Goal: Task Accomplishment & Management: Manage account settings

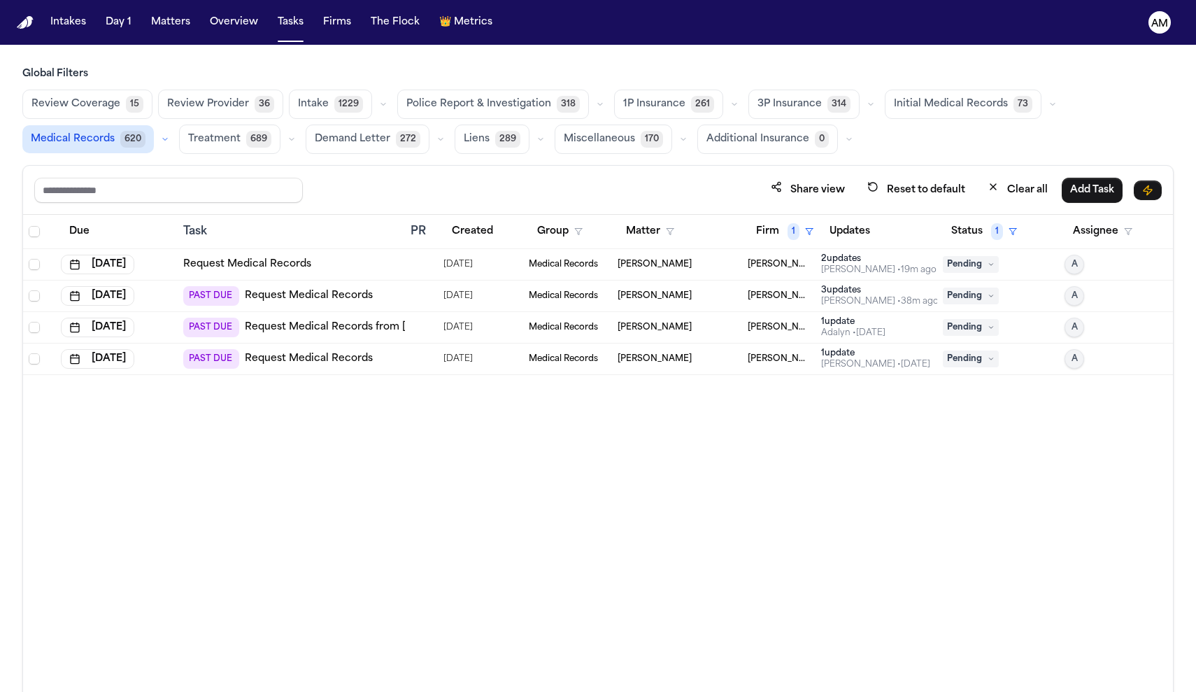
click at [297, 299] on link "Request Medical Records" at bounding box center [309, 296] width 128 height 14
click at [274, 273] on td "Request Medical Records" at bounding box center [291, 264] width 227 height 31
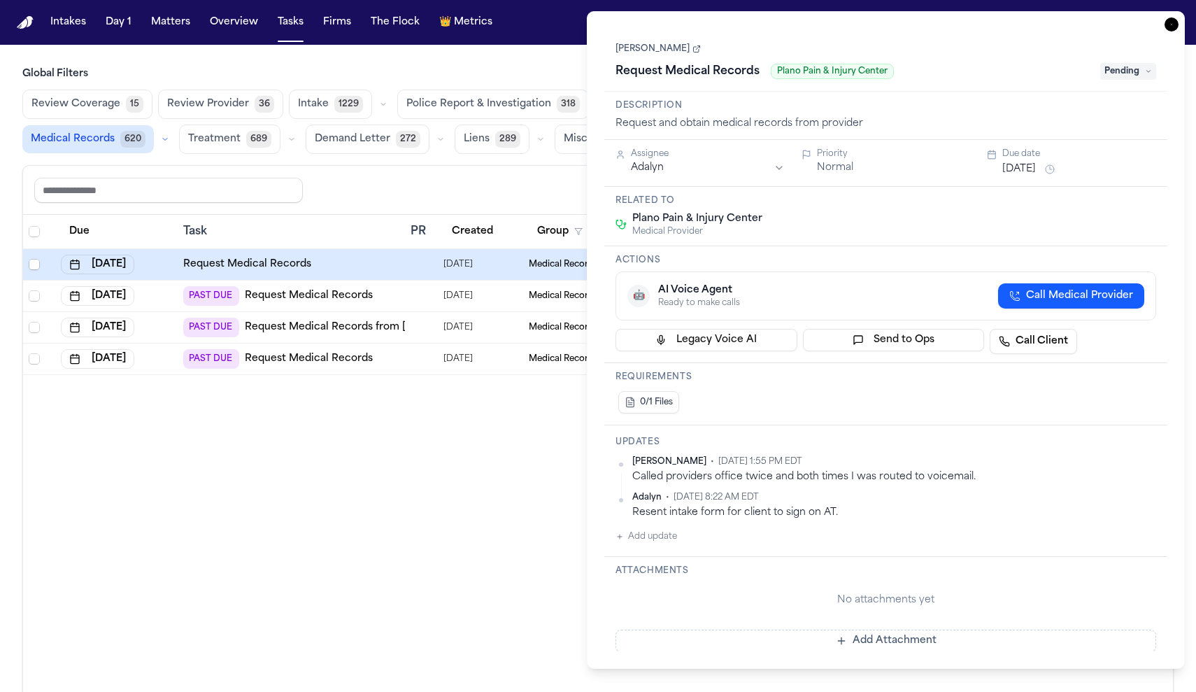
click at [494, 560] on div "Due Task PR Created Group Matter Firm 1 Updates Status 1 Assignee Oct 3, 2025 R…" at bounding box center [598, 484] width 1150 height 538
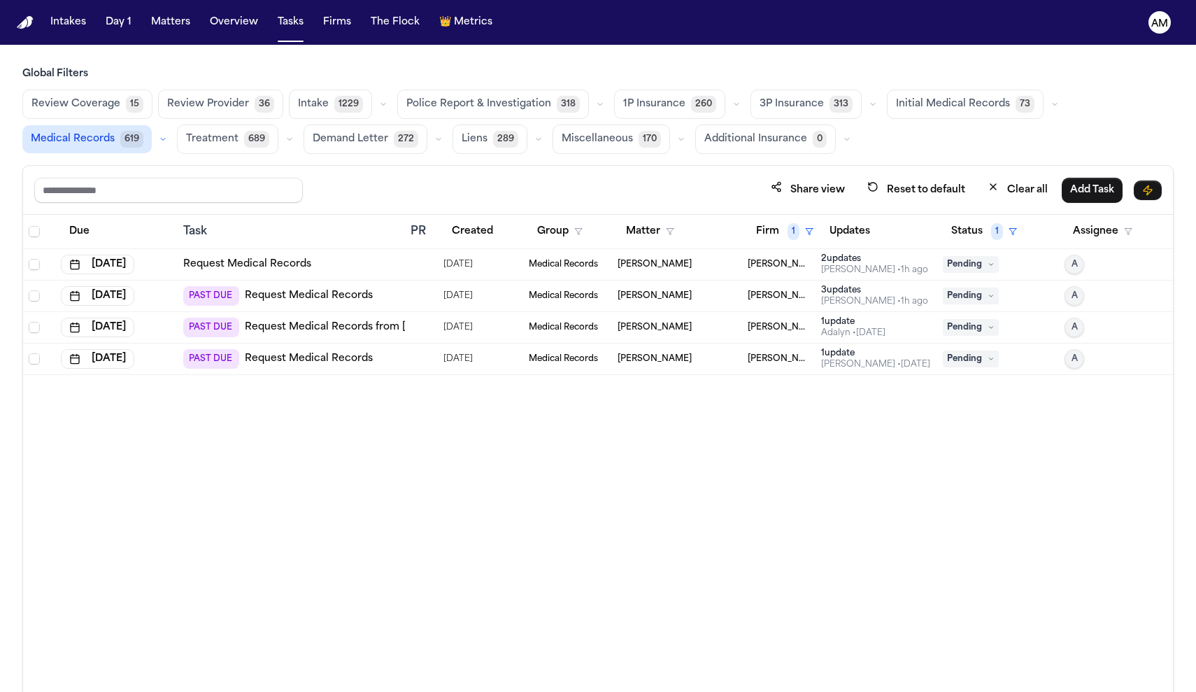
click at [275, 326] on link "Request Medical Records from Mauger Medical" at bounding box center [387, 327] width 285 height 14
click at [299, 358] on link "Request Medical Records" at bounding box center [309, 359] width 128 height 14
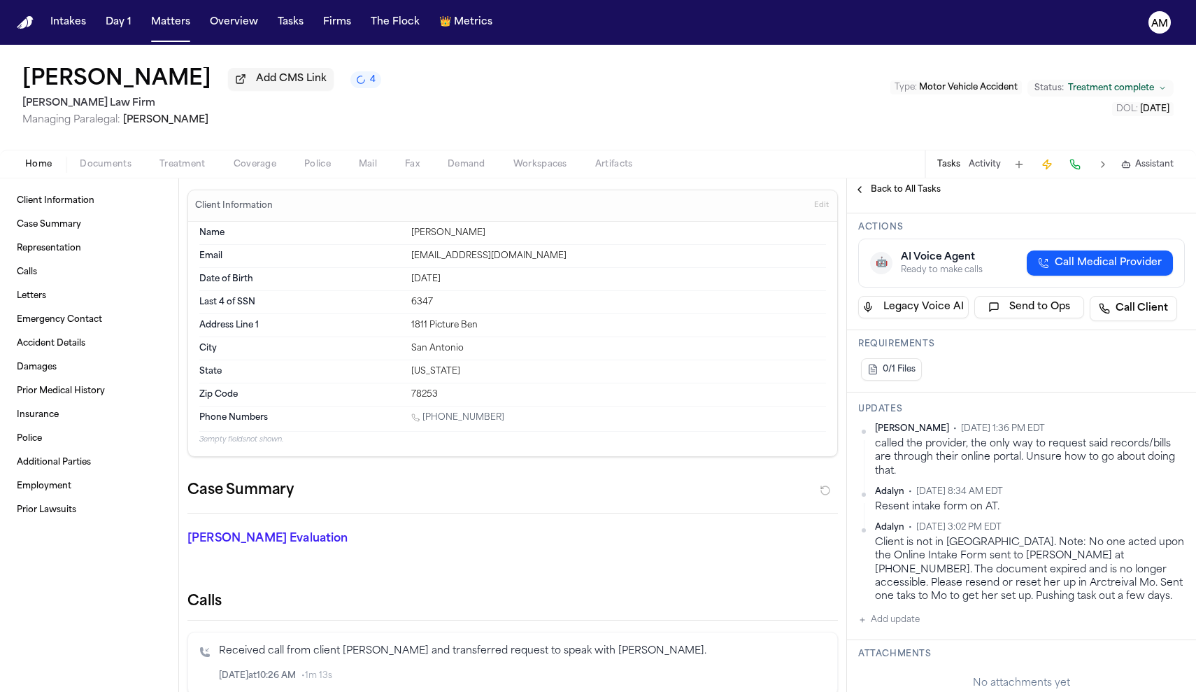
scroll to position [177, 0]
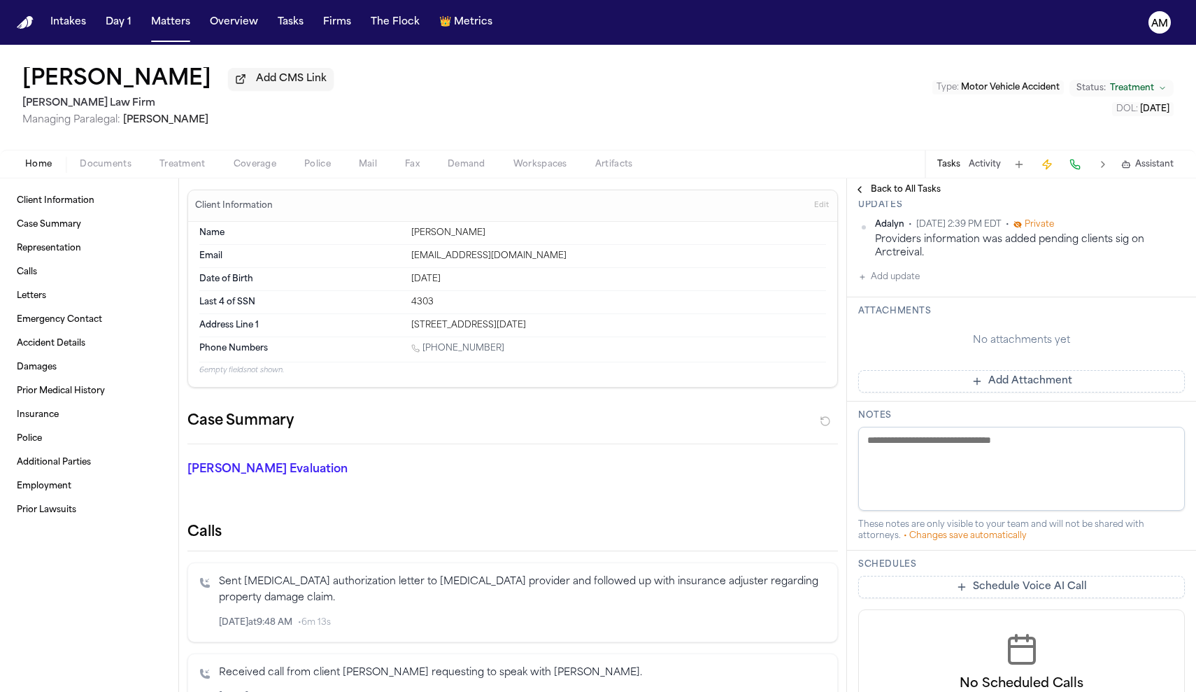
scroll to position [417, 0]
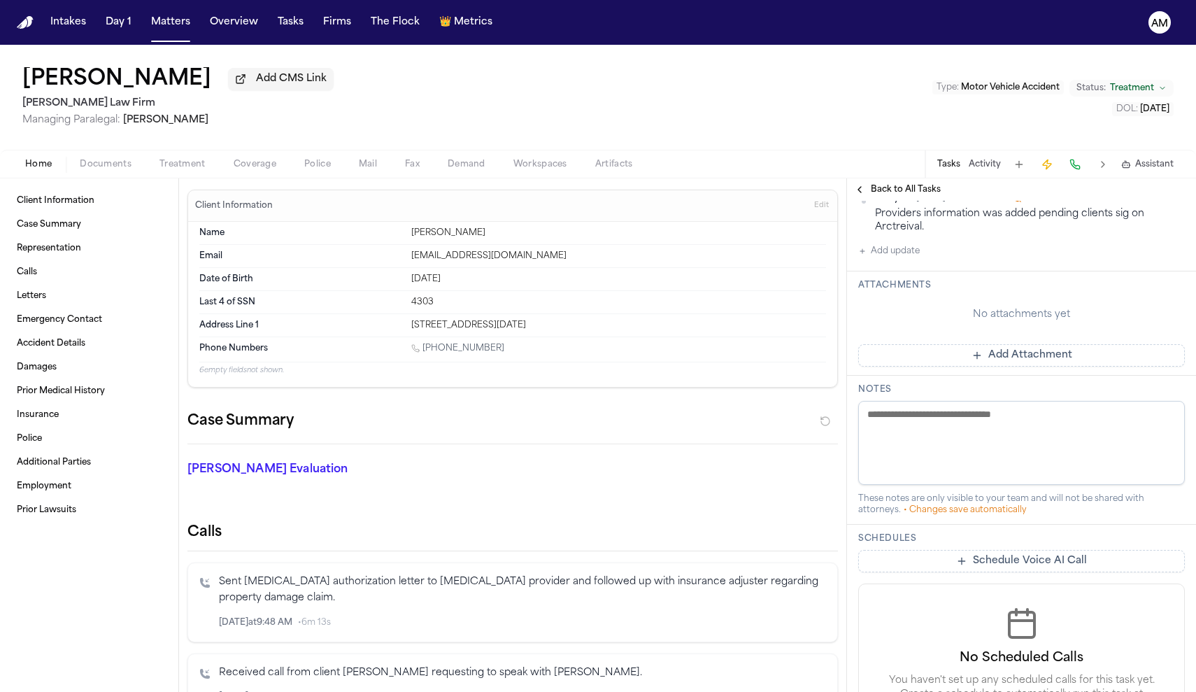
click at [917, 259] on button "Add update" at bounding box center [889, 251] width 62 height 17
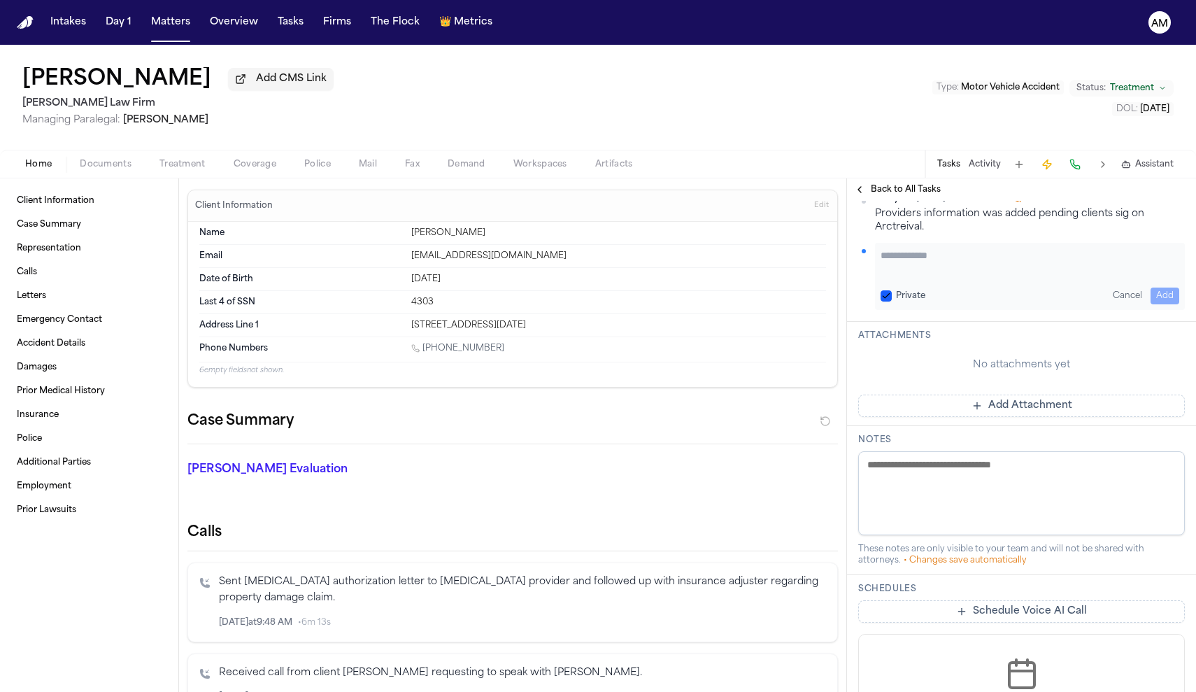
click at [901, 301] on label "Private" at bounding box center [910, 295] width 29 height 11
click at [892, 301] on button "Private" at bounding box center [885, 295] width 11 height 11
click at [915, 276] on textarea "Add your update" at bounding box center [1029, 262] width 299 height 28
paste textarea "*********"
click at [1038, 276] on textarea "**********" at bounding box center [1029, 262] width 299 height 28
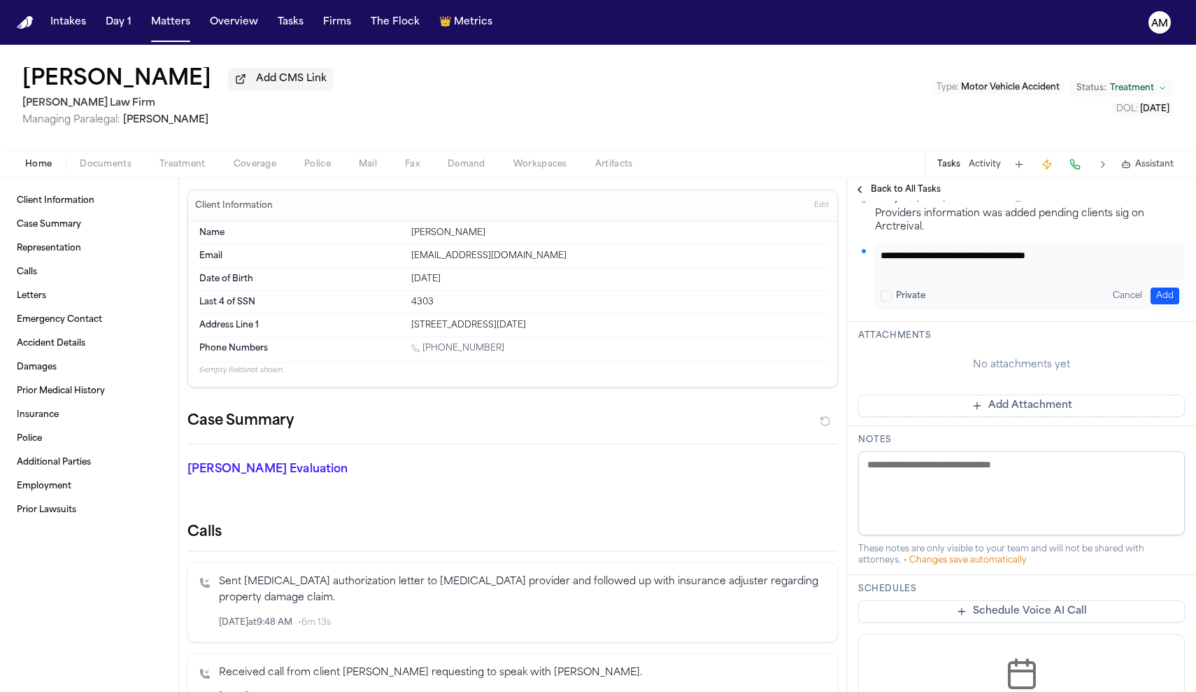
type textarea "**********"
click at [1167, 304] on button "Add" at bounding box center [1164, 295] width 29 height 17
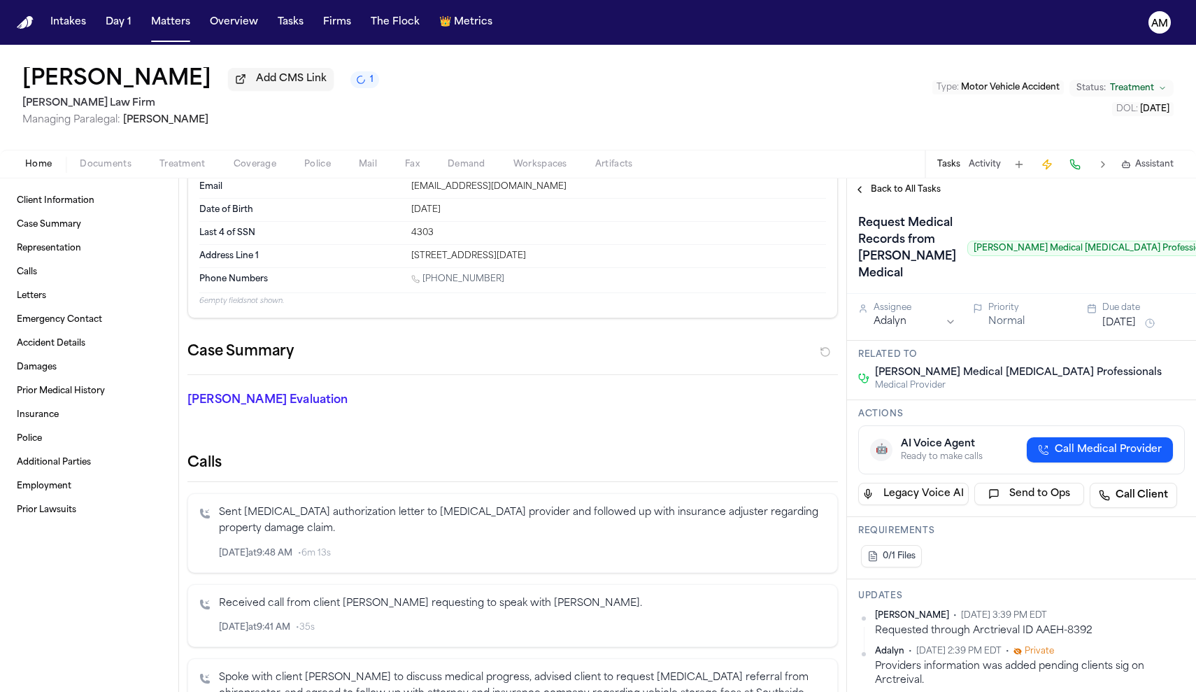
scroll to position [0, 0]
click at [1147, 278] on div "Request Medical Records from Mauger Medical Mauger Medical Chiropractic Profess…" at bounding box center [1021, 248] width 327 height 73
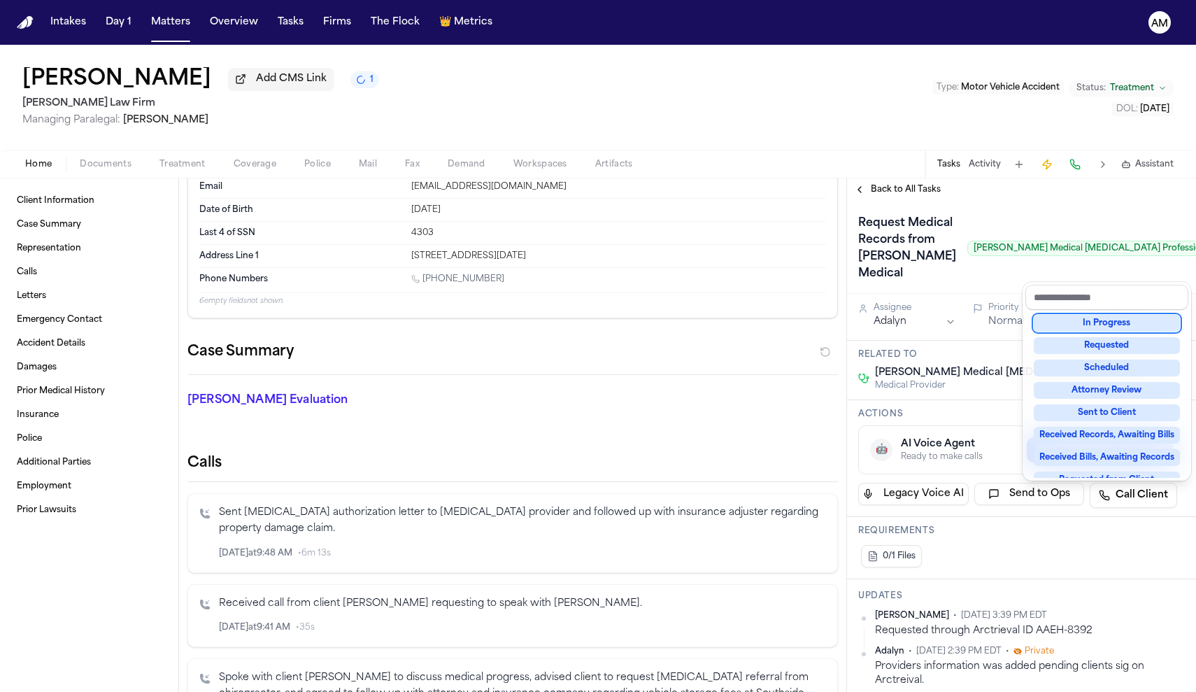
scroll to position [92, 0]
click at [1121, 348] on div "Requested" at bounding box center [1107, 343] width 146 height 17
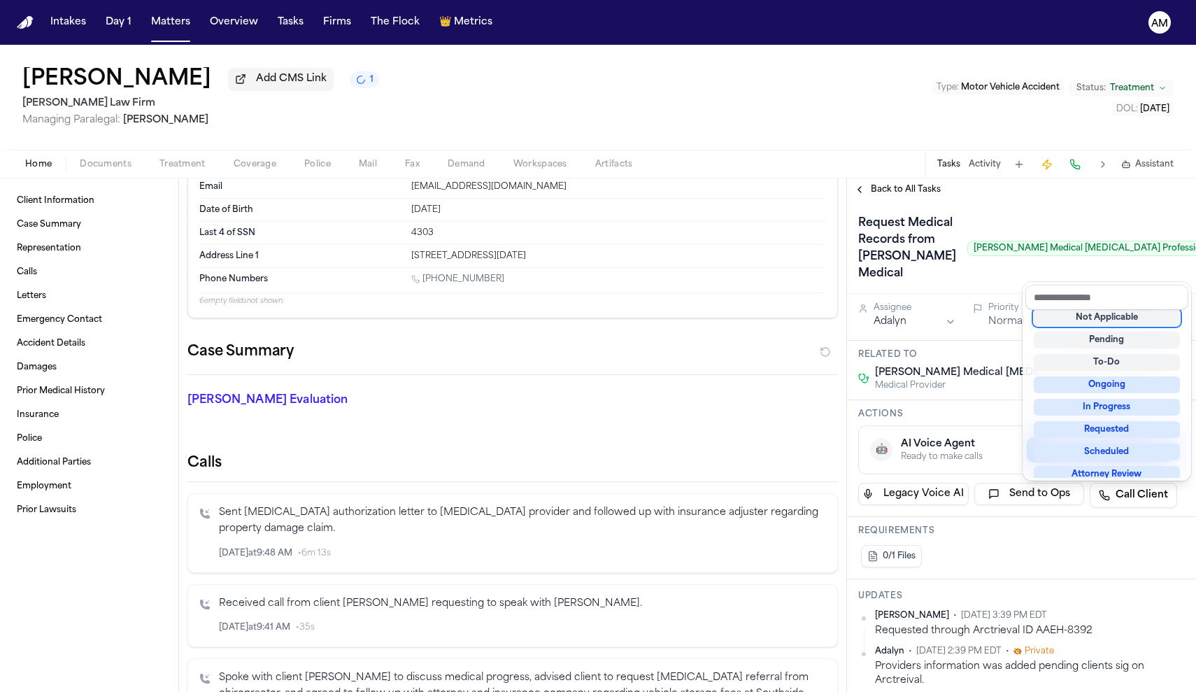
scroll to position [6, 0]
click at [1128, 221] on div "Request Medical Records from Mauger Medical Mauger Medical Chiropractic Profess…" at bounding box center [1021, 248] width 327 height 73
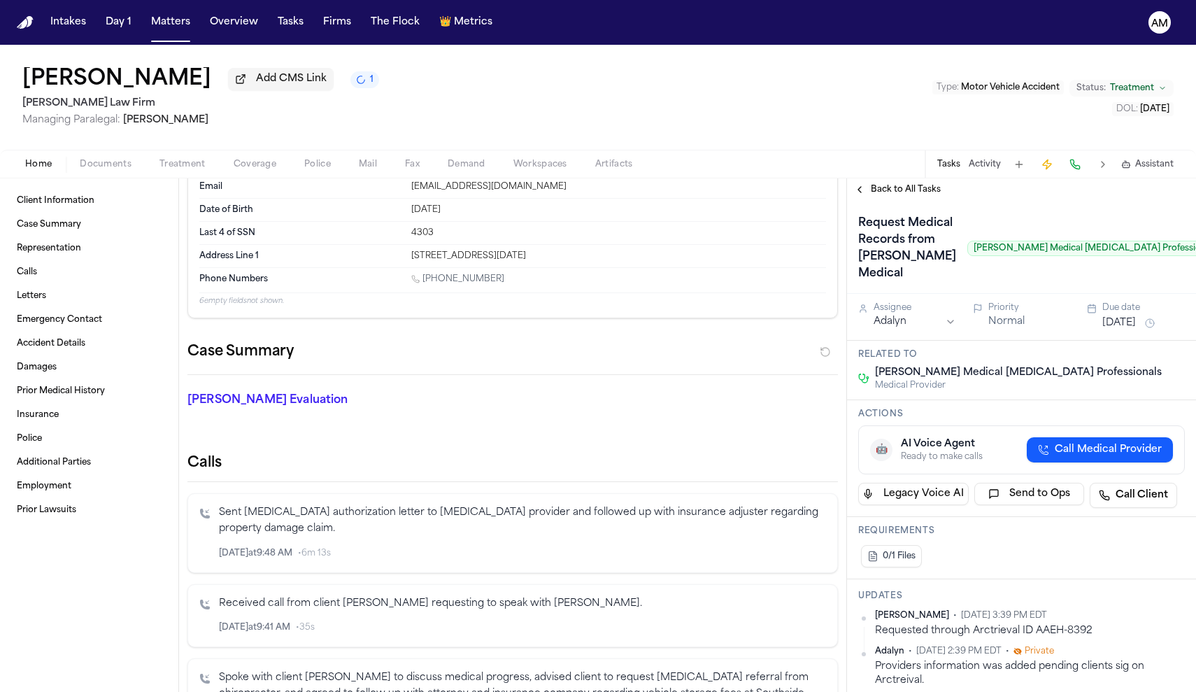
click at [1136, 330] on button "Aug 29, 2025" at bounding box center [1119, 323] width 34 height 14
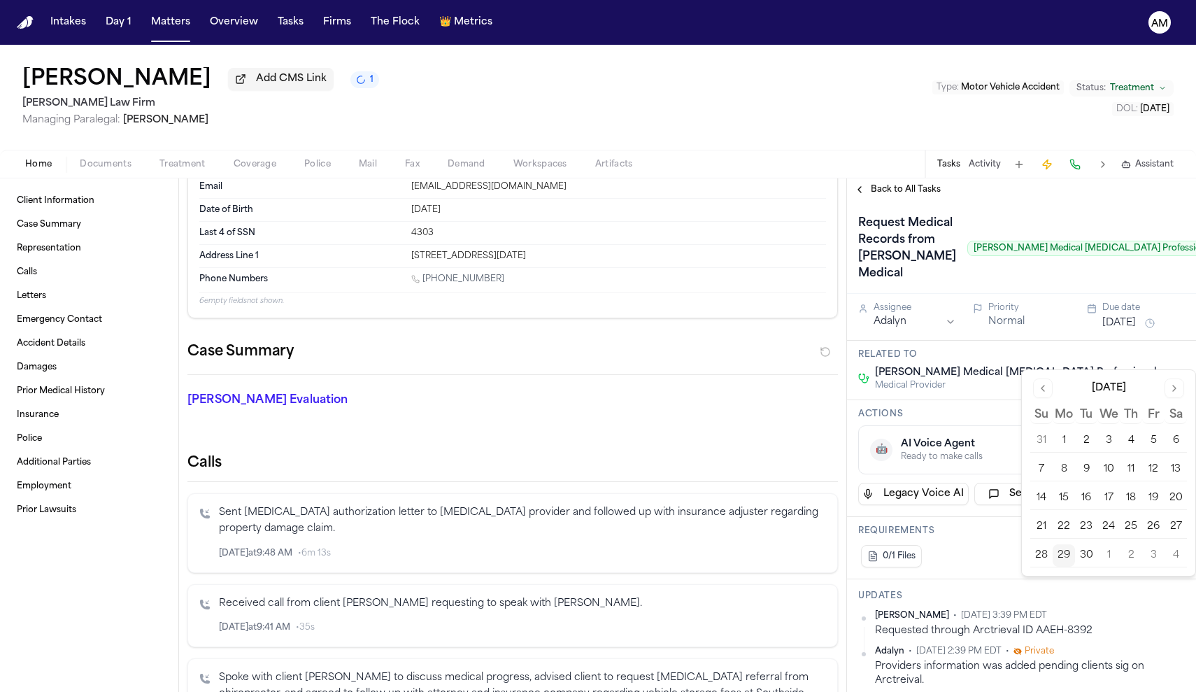
click at [1153, 555] on button "3" at bounding box center [1153, 555] width 22 height 22
click at [1150, 559] on button "3" at bounding box center [1153, 555] width 22 height 22
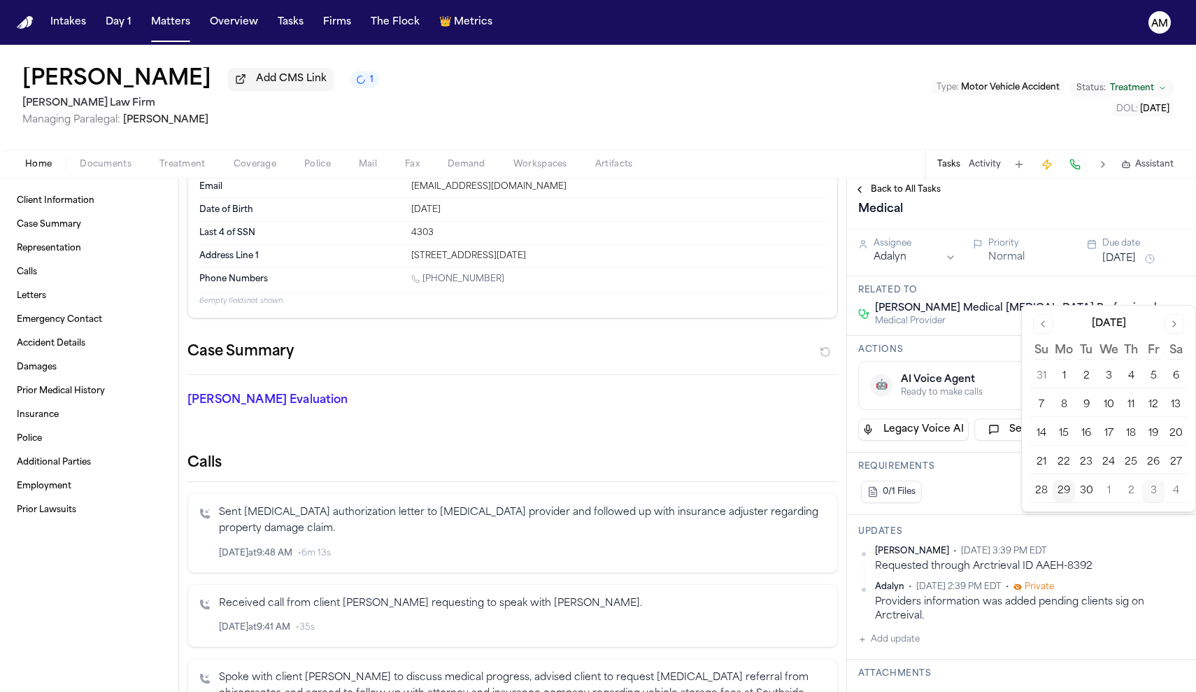
scroll to position [85, 0]
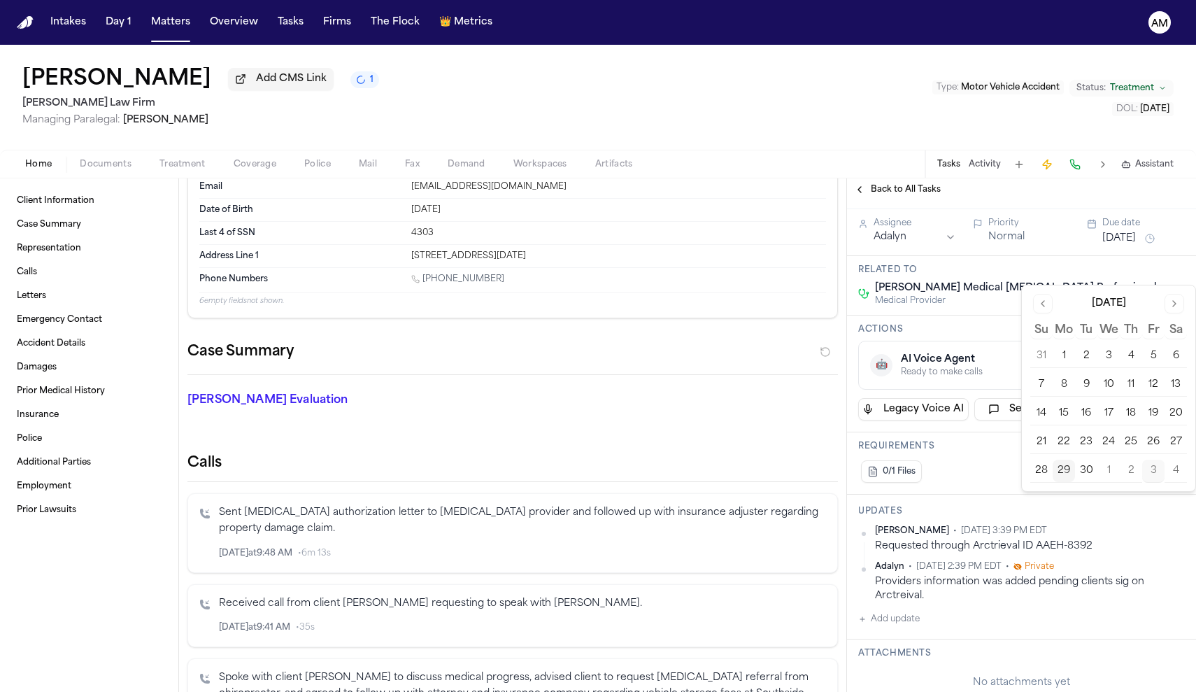
click at [985, 315] on div "Related to Mauger Medical Chiropractic Professionals Medical Provider" at bounding box center [1021, 285] width 349 height 59
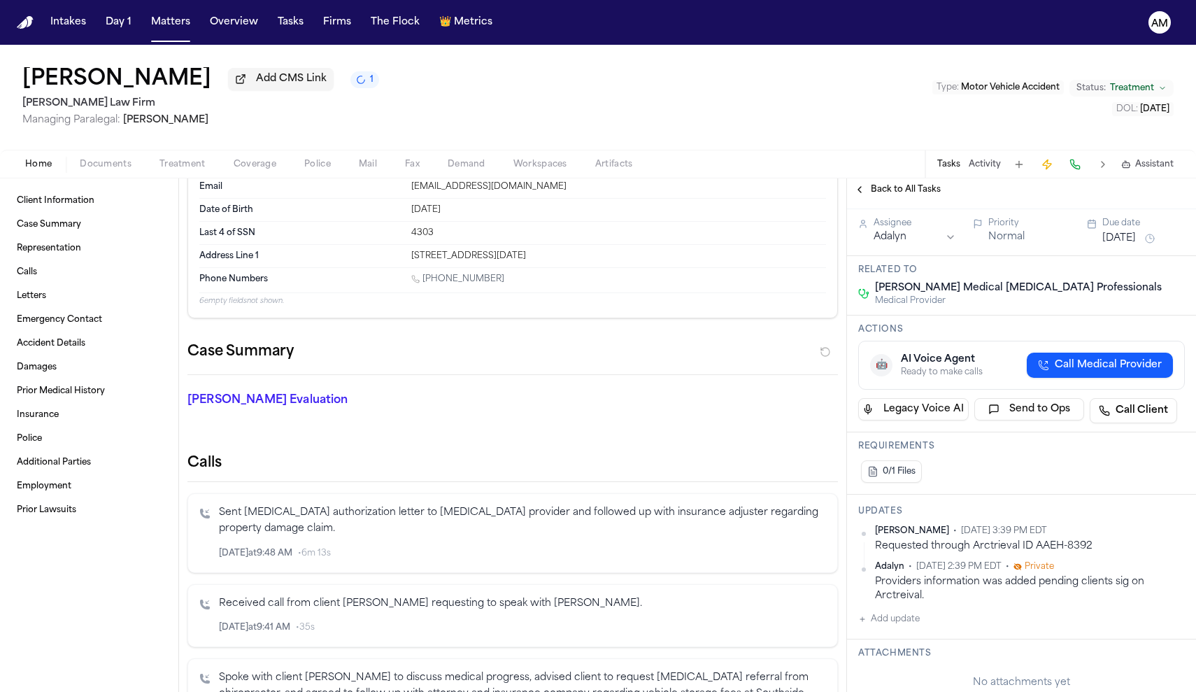
click at [1088, 372] on span "Call Medical Provider" at bounding box center [1108, 365] width 107 height 14
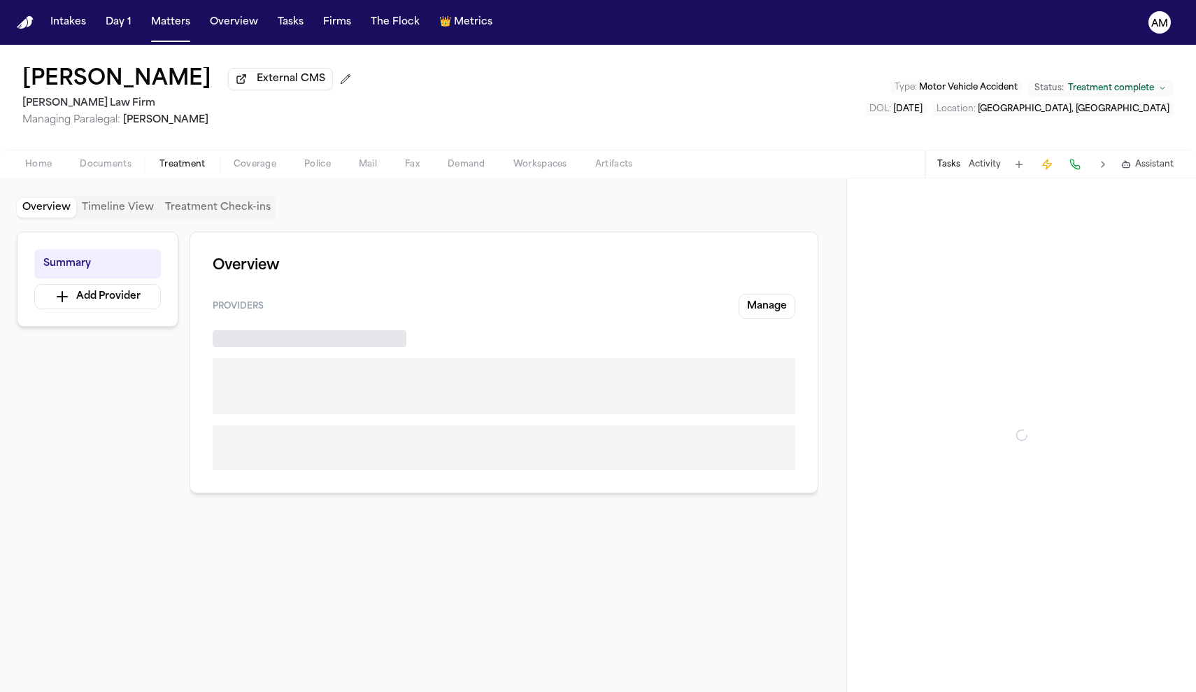
click at [171, 170] on span "Treatment" at bounding box center [182, 164] width 46 height 11
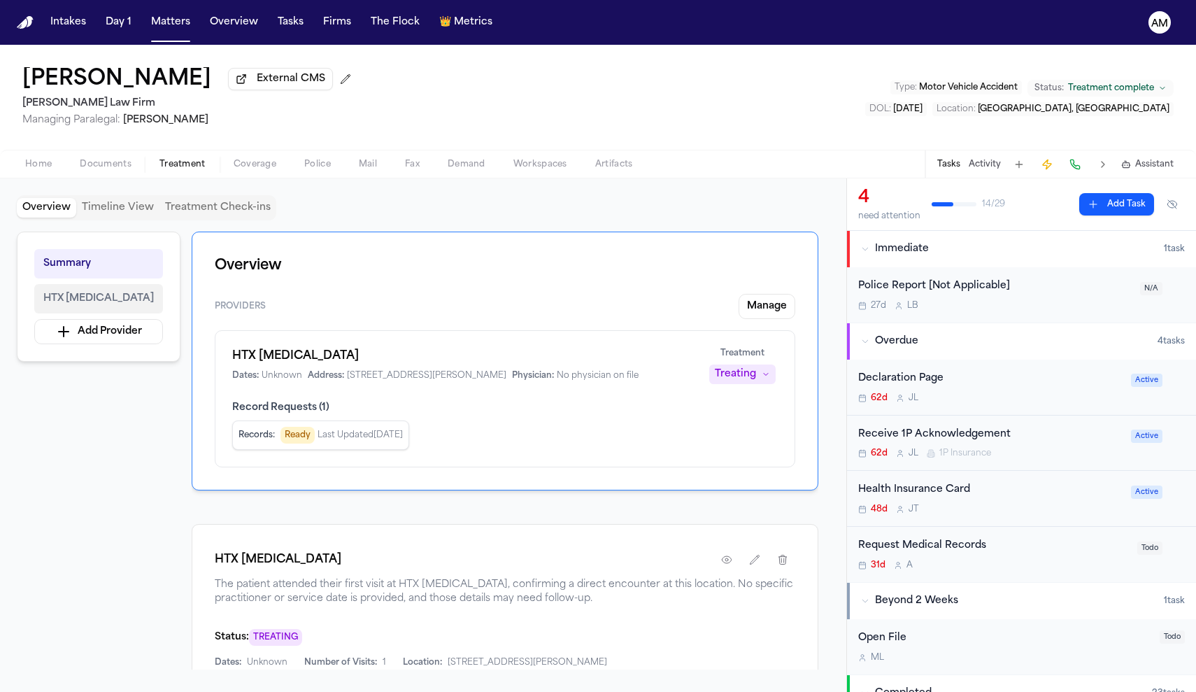
click at [117, 313] on button "HTX Chiropractic" at bounding box center [98, 298] width 129 height 29
click at [112, 296] on span "HTX Chiropractic" at bounding box center [98, 298] width 110 height 17
click at [113, 296] on span "HTX Chiropractic" at bounding box center [98, 298] width 110 height 17
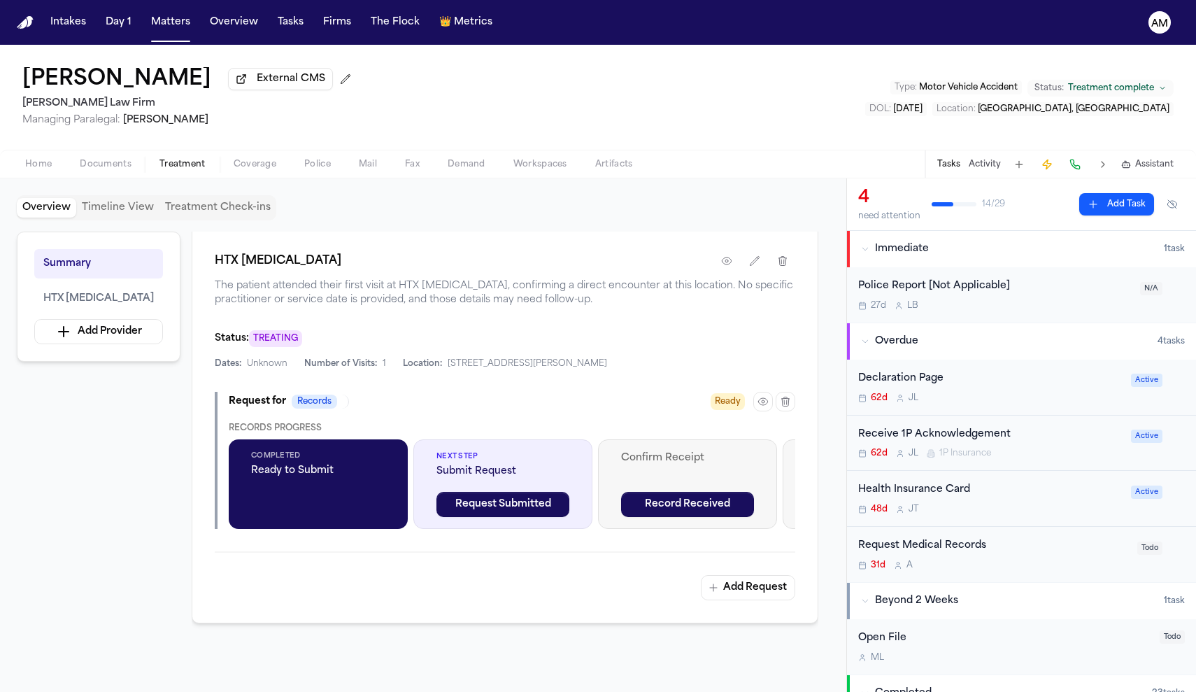
scroll to position [261, 0]
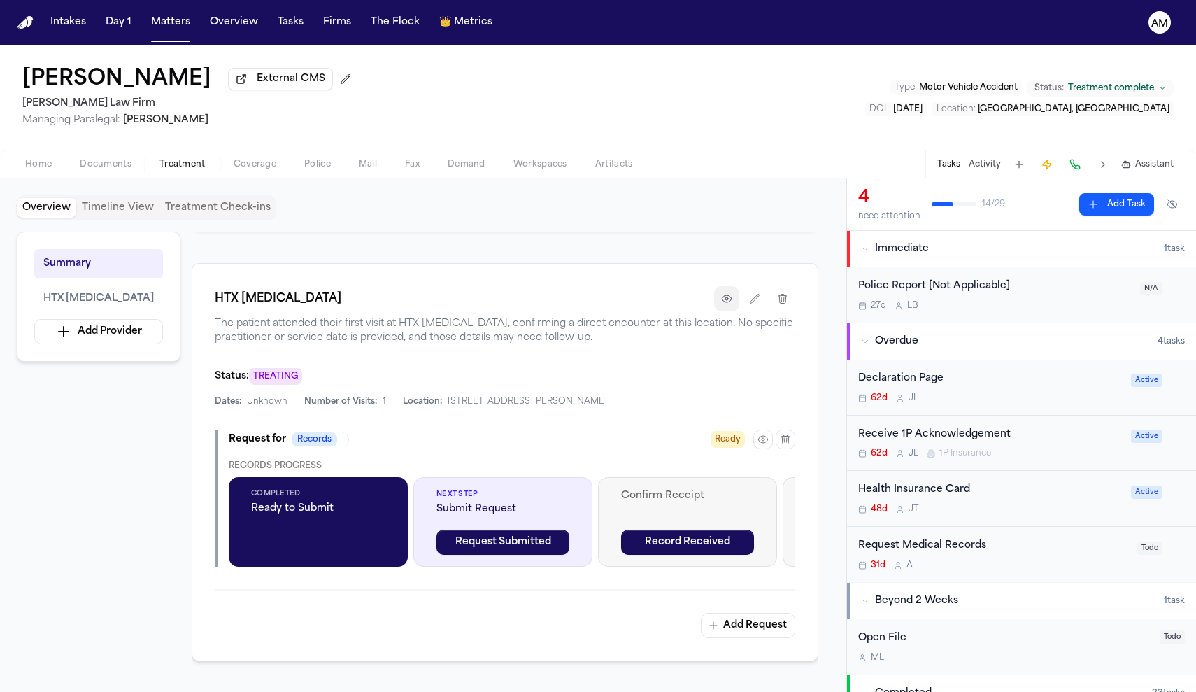
click at [733, 311] on button "button" at bounding box center [726, 298] width 25 height 25
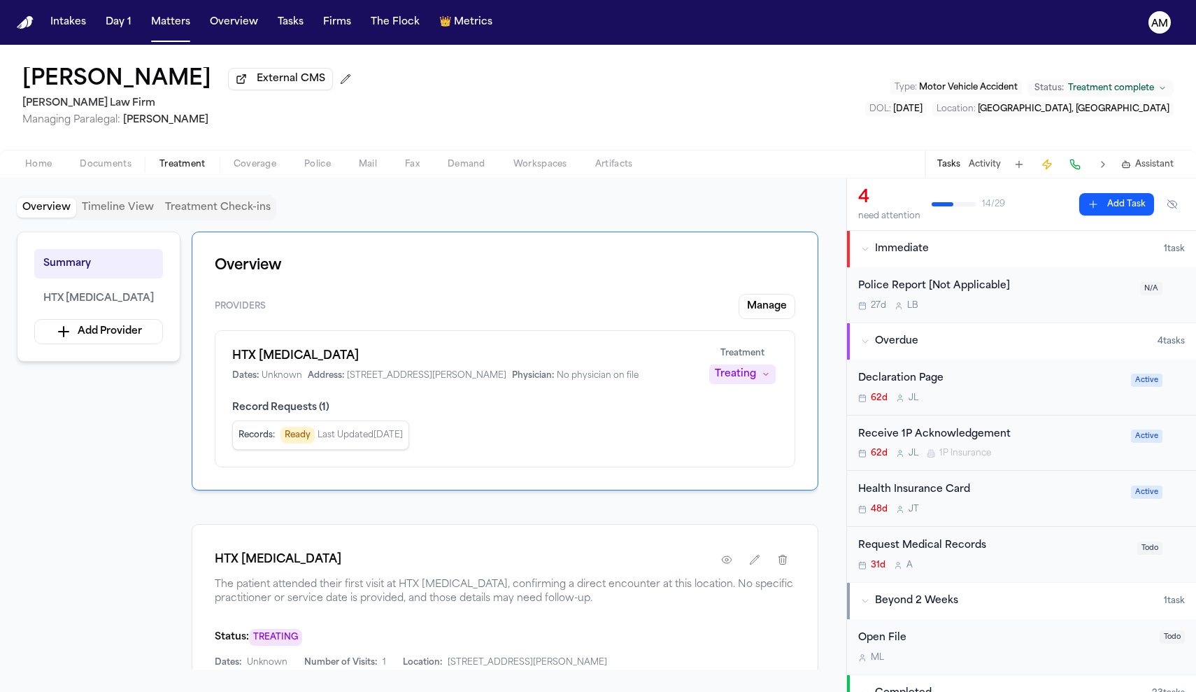
click at [964, 553] on div "Request Medical Records" at bounding box center [993, 546] width 271 height 16
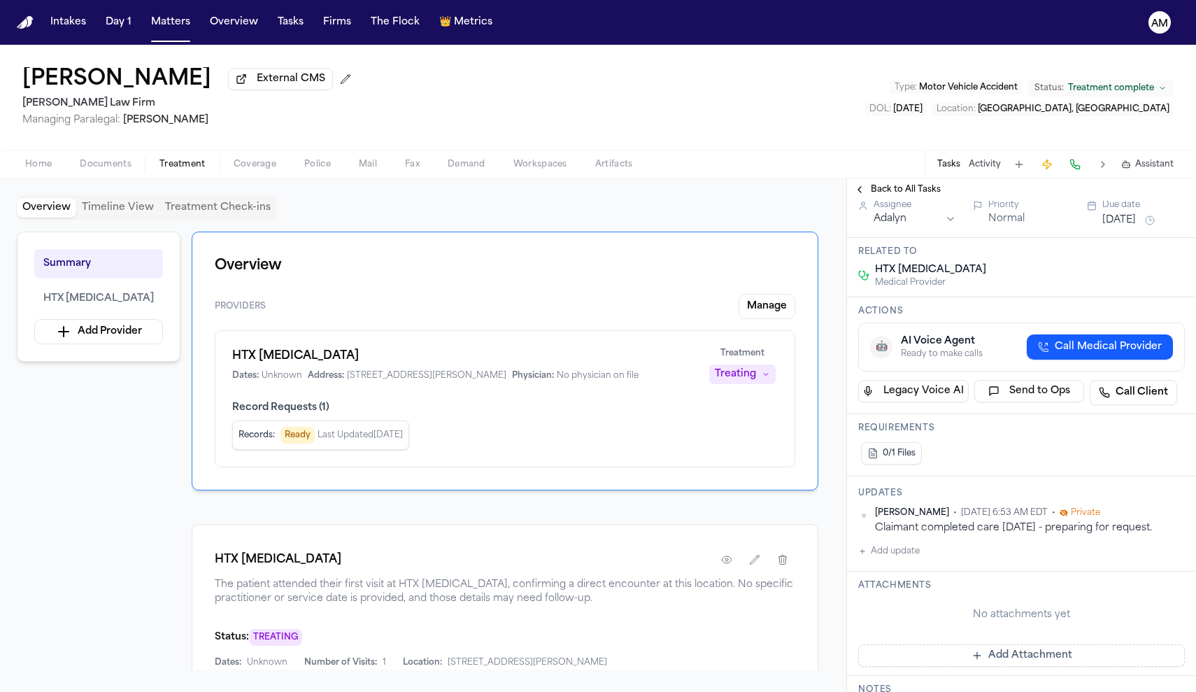
scroll to position [71, 0]
click at [903, 541] on button "Add update" at bounding box center [889, 549] width 62 height 17
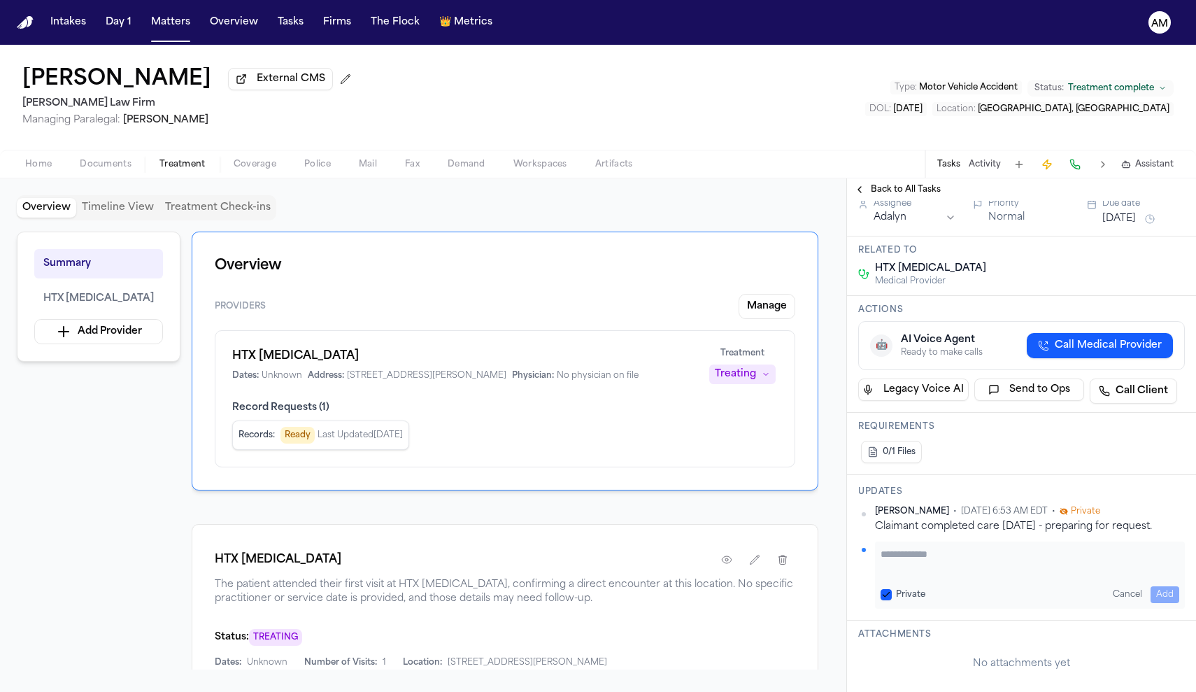
click at [882, 589] on button "Private" at bounding box center [885, 594] width 11 height 11
click at [926, 547] on textarea "Add your update" at bounding box center [1029, 561] width 299 height 28
paste textarea "*********"
click at [882, 547] on textarea "**********" at bounding box center [1029, 561] width 299 height 28
click at [1043, 556] on textarea "**********" at bounding box center [1029, 561] width 299 height 28
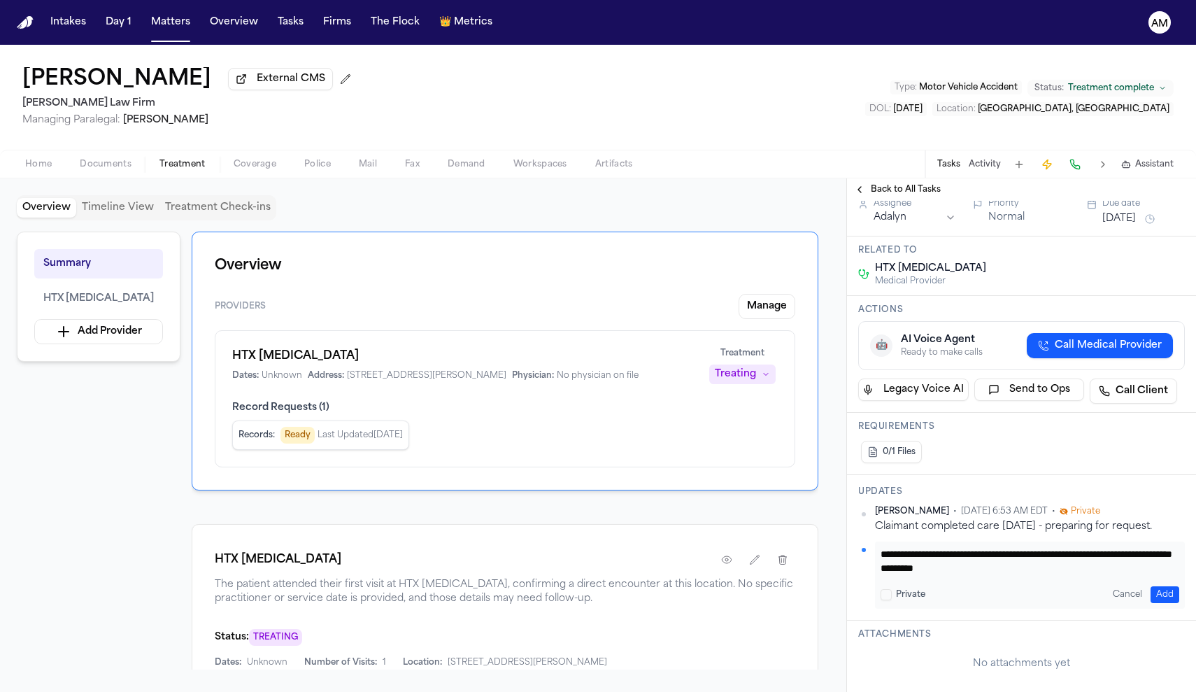
scroll to position [1, 0]
paste textarea "*********"
click at [1041, 554] on textarea "**********" at bounding box center [1029, 561] width 299 height 28
click at [1120, 555] on textarea "**********" at bounding box center [1029, 561] width 299 height 28
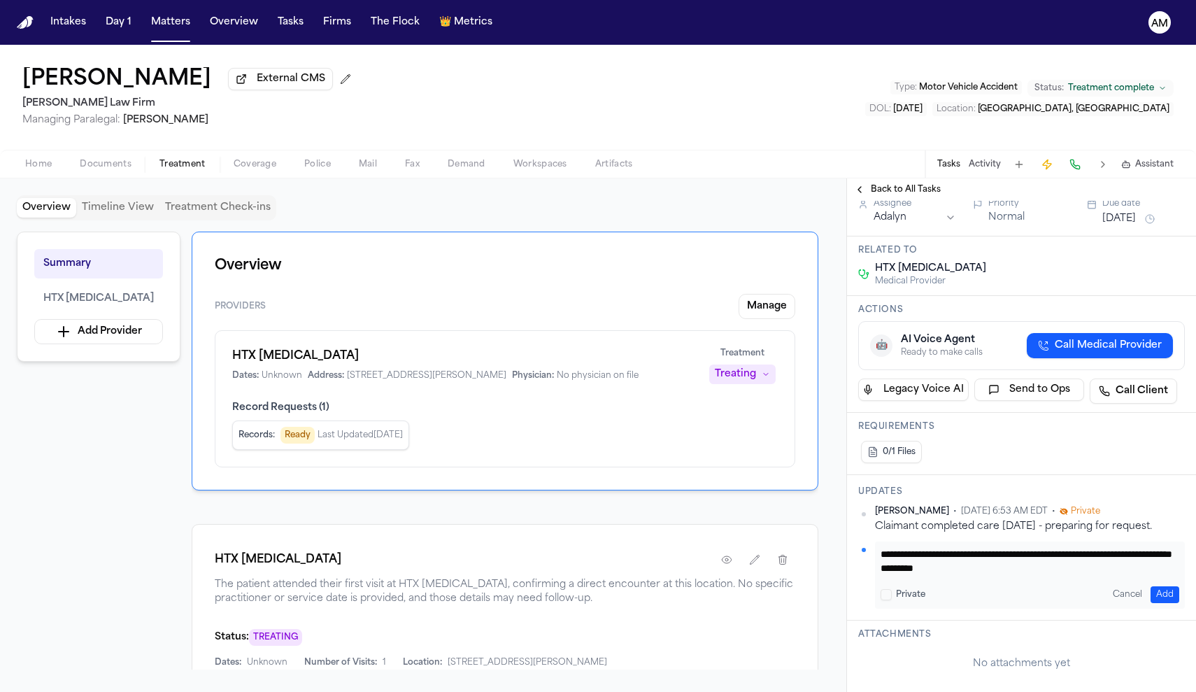
type textarea "**********"
click at [1156, 586] on button "Add" at bounding box center [1164, 594] width 29 height 17
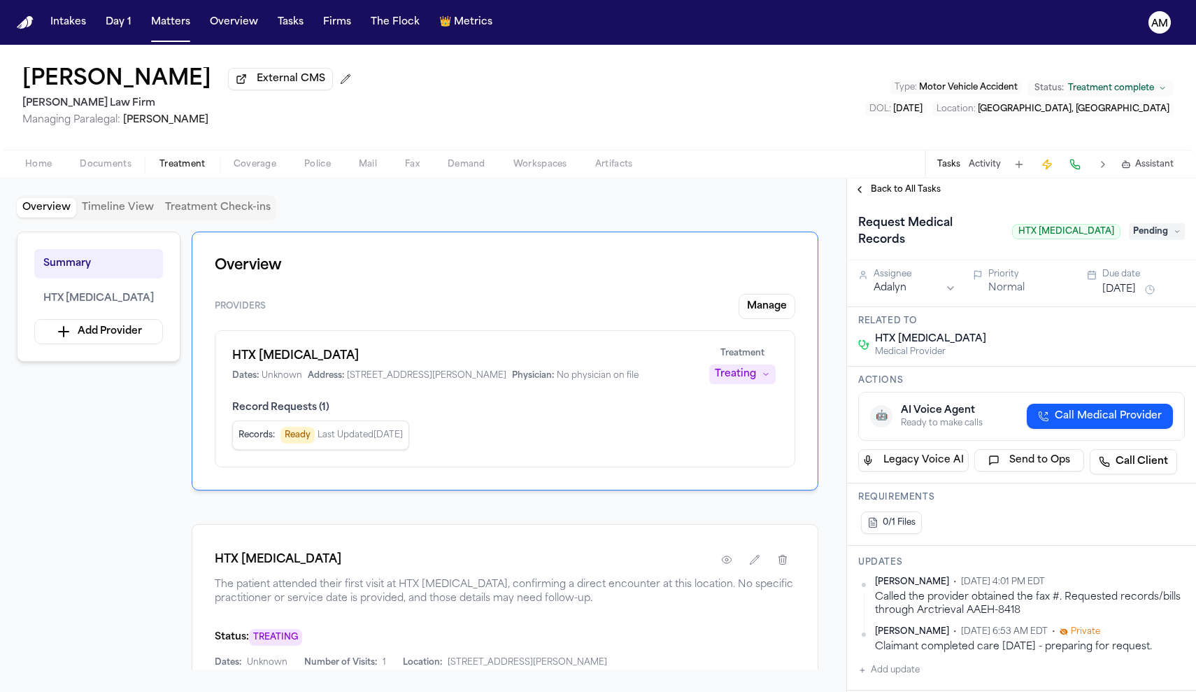
scroll to position [0, 0]
click at [1166, 223] on span "Pending" at bounding box center [1157, 231] width 56 height 17
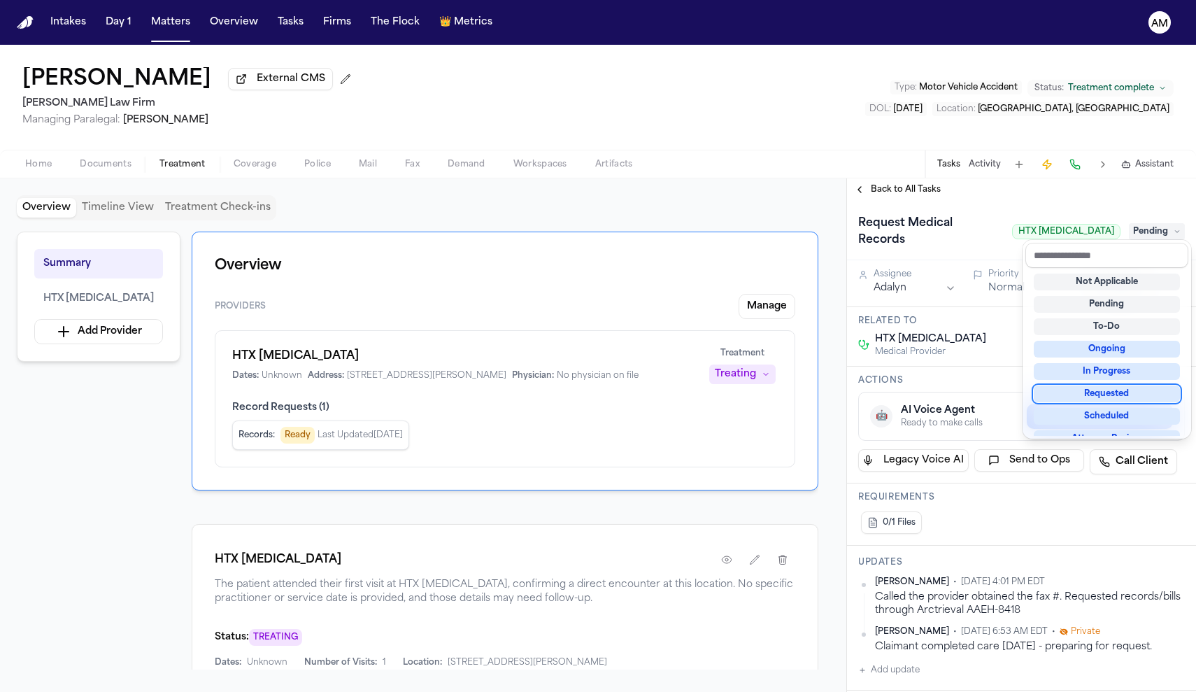
click at [1096, 399] on div "Requested" at bounding box center [1107, 393] width 146 height 17
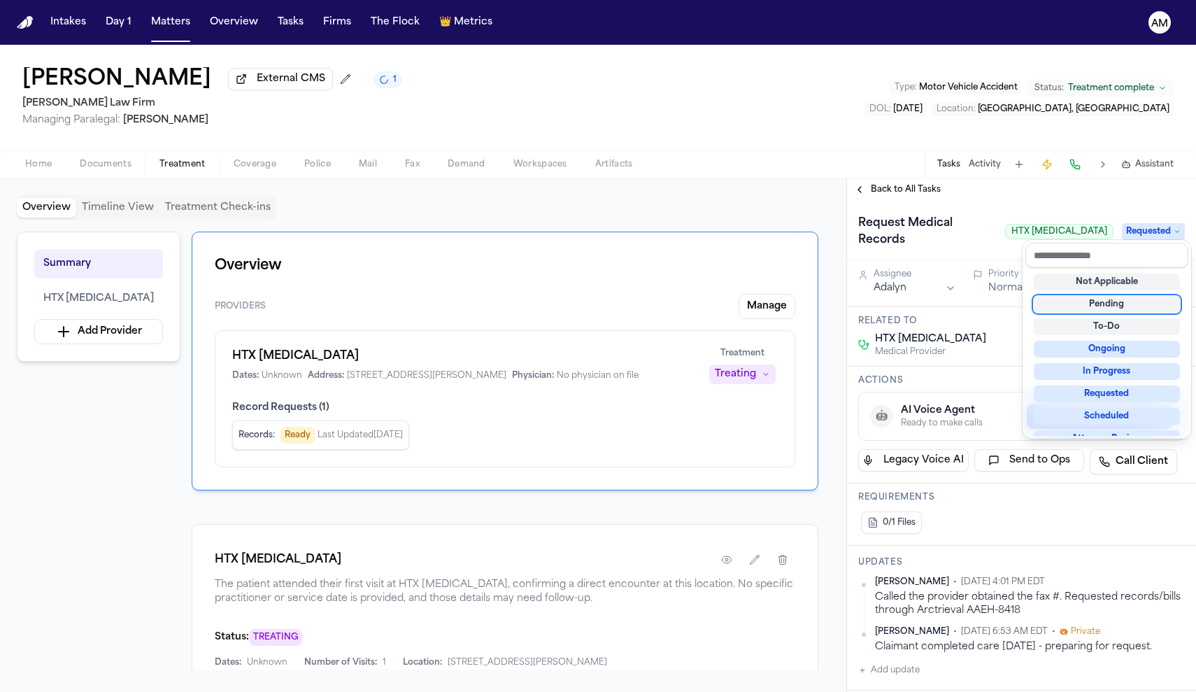
click at [1139, 199] on div "Back to All Tasks Request Medical Records HTX Chiropractic Requested Assignee A…" at bounding box center [1021, 434] width 349 height 513
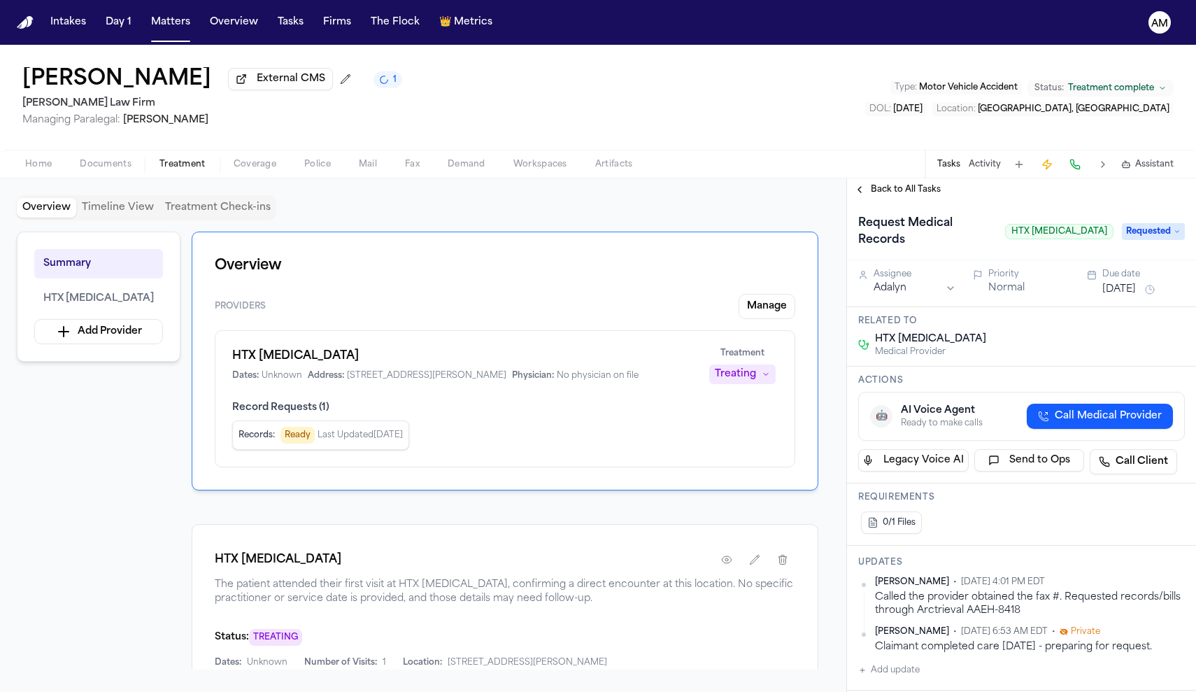
click at [1119, 283] on button "Aug 29, 2025" at bounding box center [1119, 290] width 34 height 14
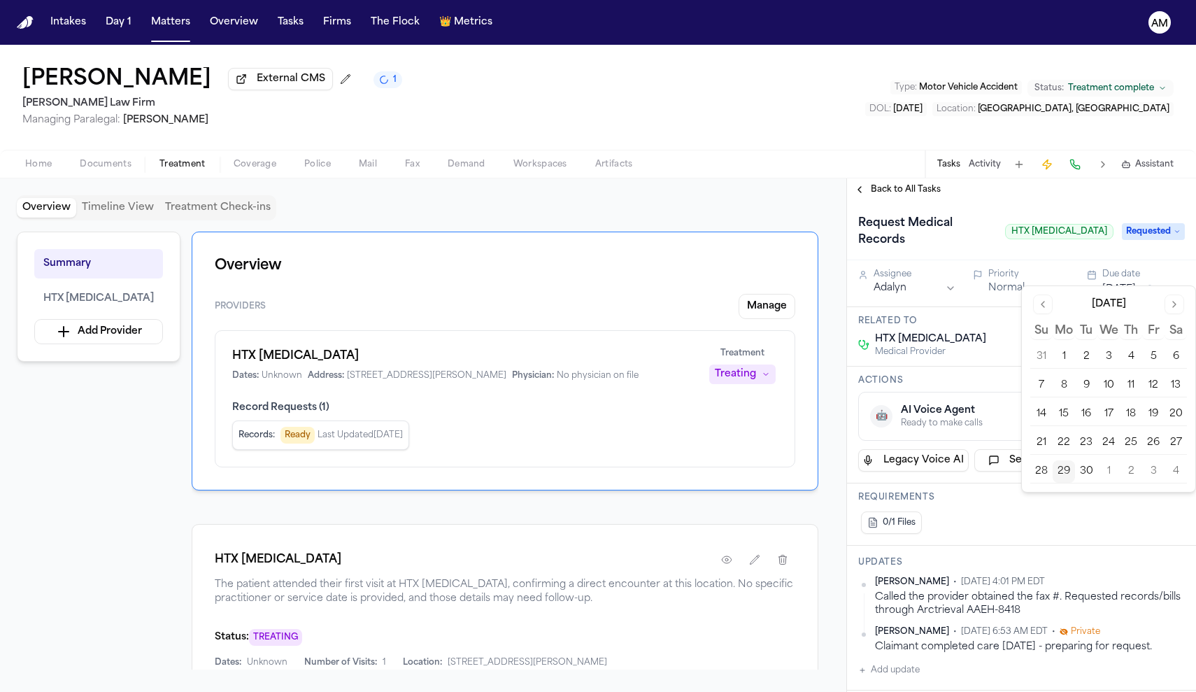
click at [1152, 467] on button "3" at bounding box center [1153, 471] width 22 height 22
click at [1154, 469] on button "3" at bounding box center [1153, 471] width 22 height 22
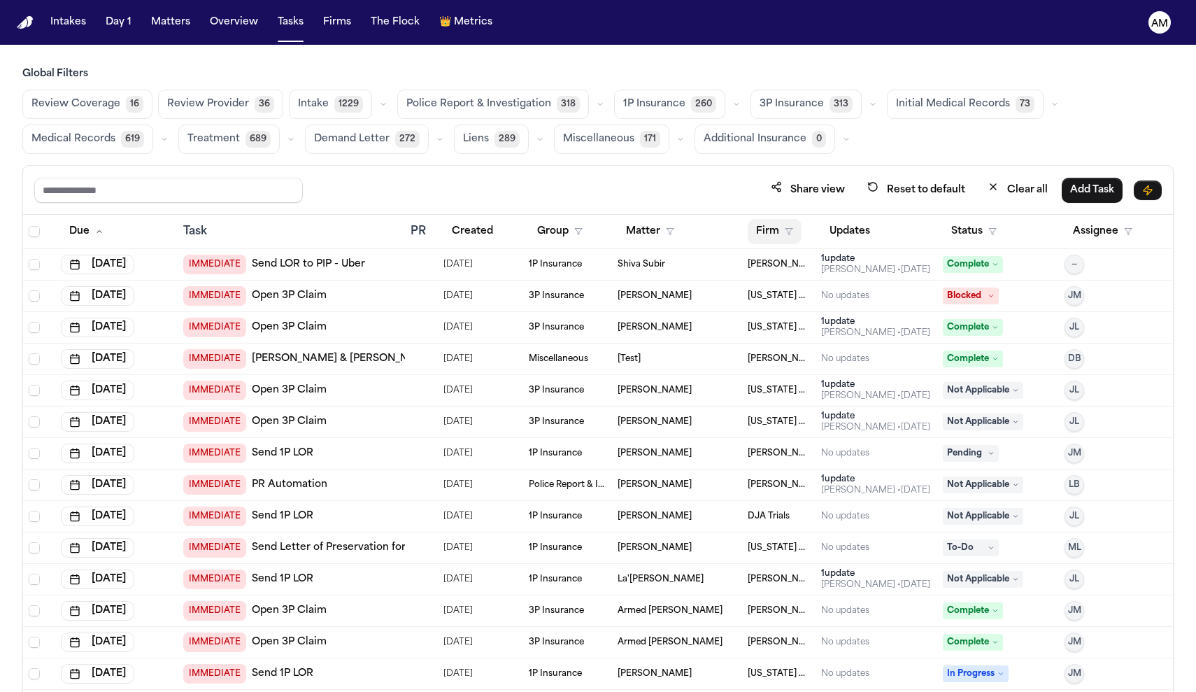
click at [781, 227] on button "Firm" at bounding box center [775, 231] width 54 height 25
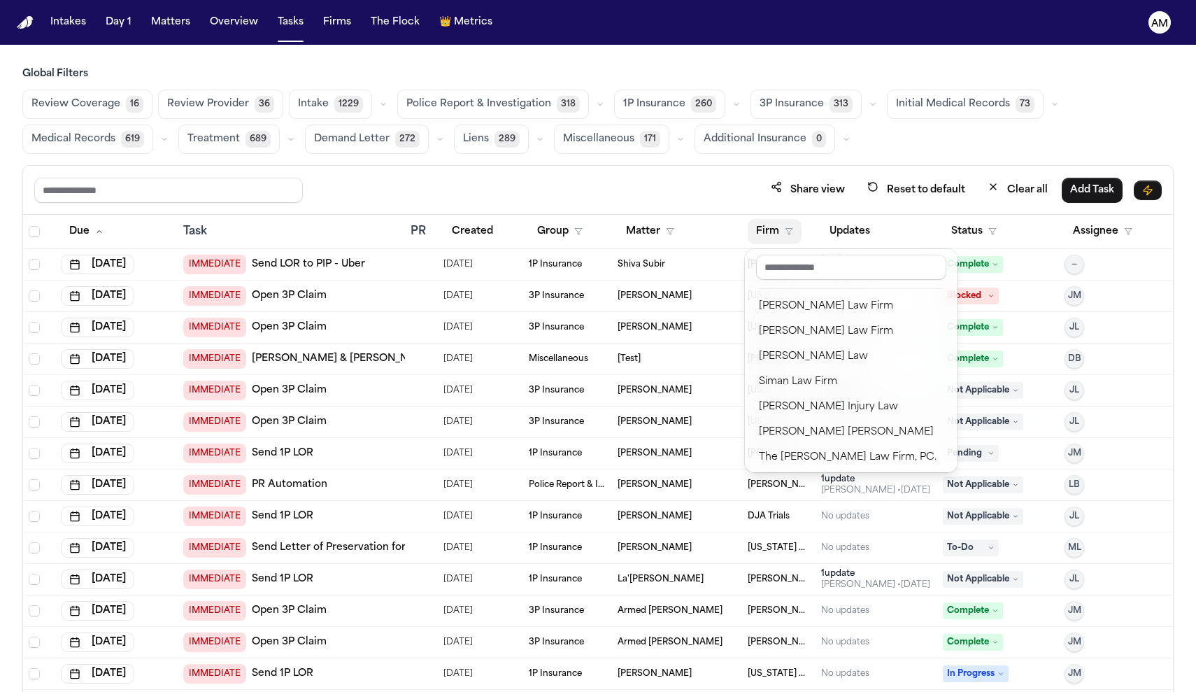
scroll to position [1380, 0]
click at [789, 337] on div "[PERSON_NAME] Law Firm" at bounding box center [851, 333] width 185 height 17
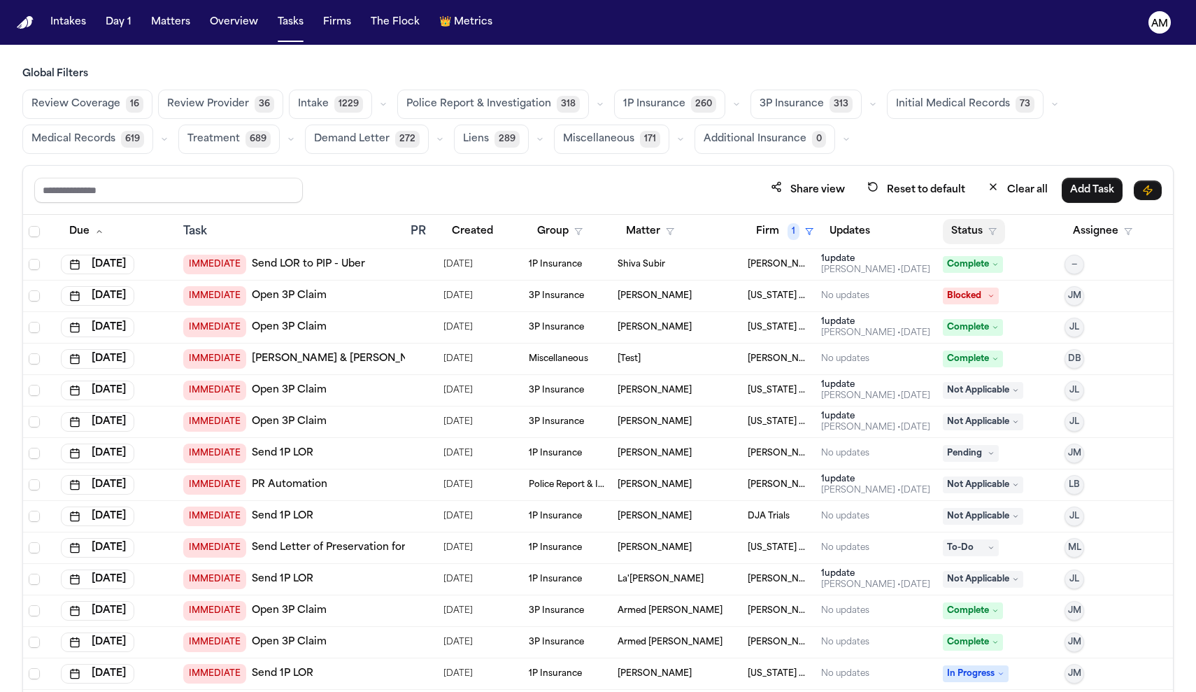
click at [990, 234] on icon "button" at bounding box center [992, 231] width 8 height 8
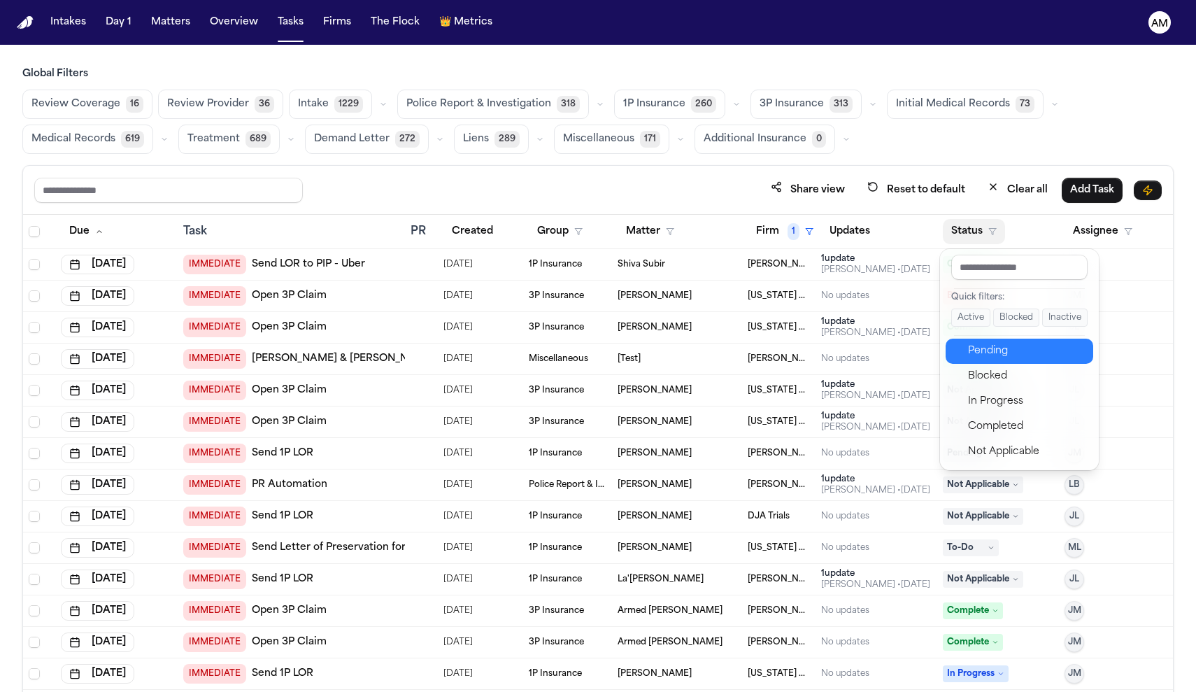
click at [1008, 350] on div "Pending" at bounding box center [1026, 351] width 117 height 17
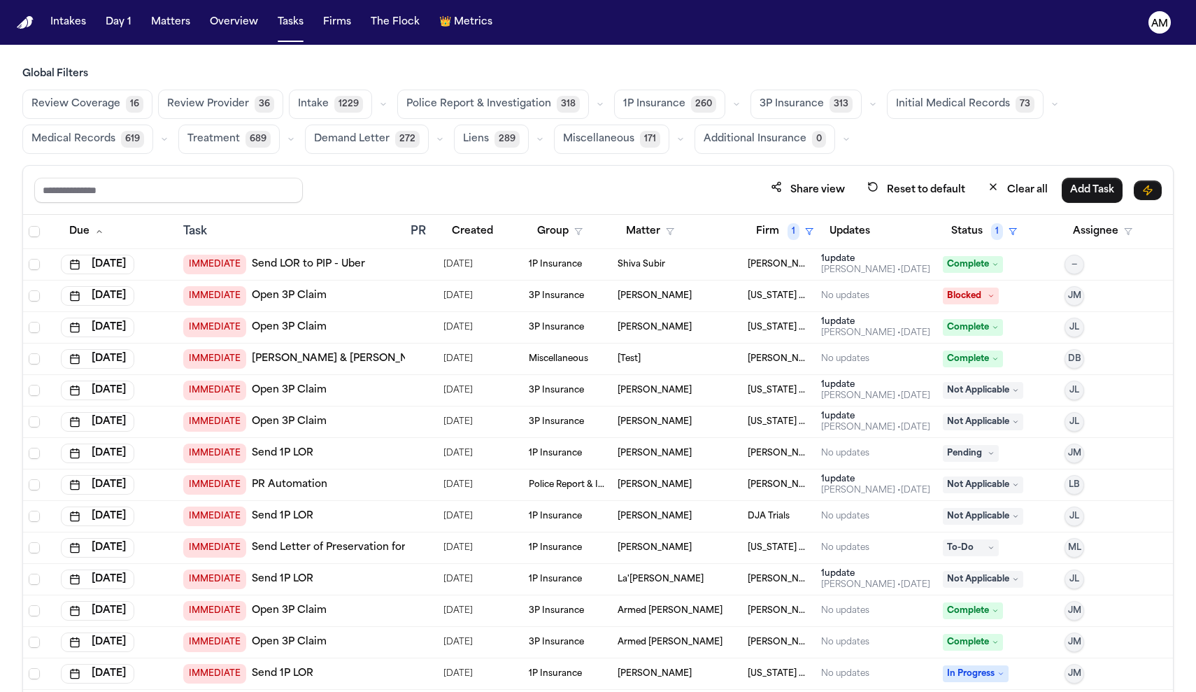
click at [92, 148] on button "Medical Records 619" at bounding box center [87, 138] width 131 height 29
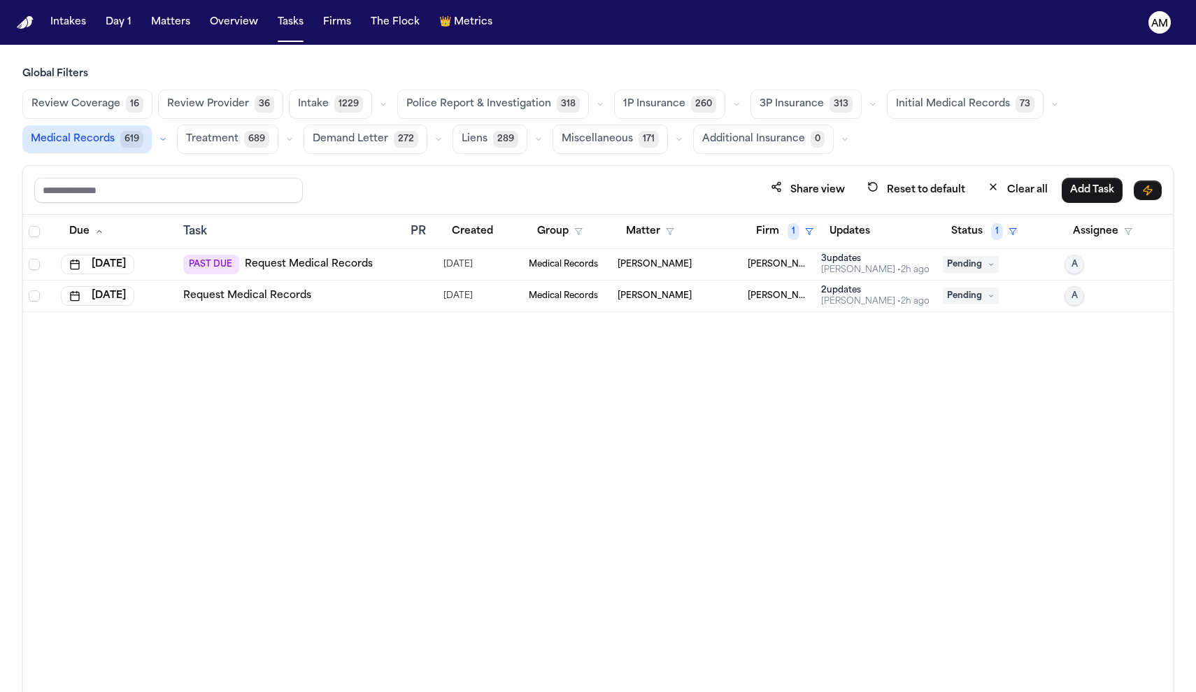
click at [283, 299] on link "Request Medical Records" at bounding box center [247, 296] width 128 height 14
click at [283, 267] on link "Request Medical Records" at bounding box center [309, 264] width 128 height 14
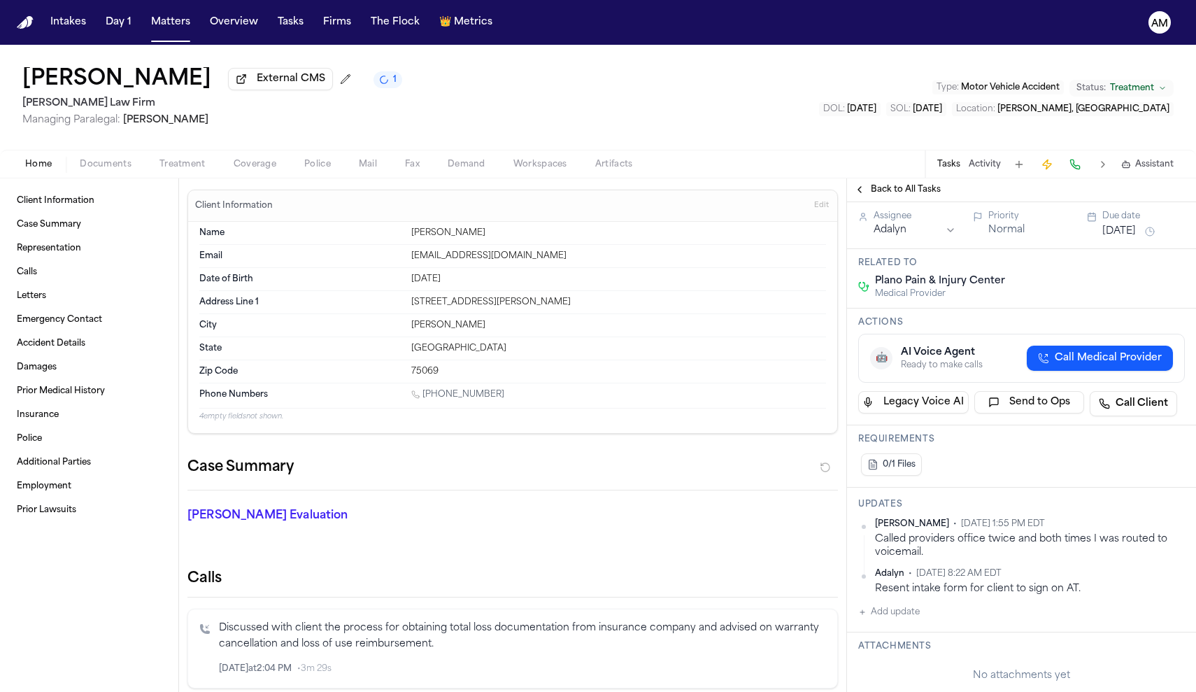
scroll to position [108, 0]
